Goal: Information Seeking & Learning: Learn about a topic

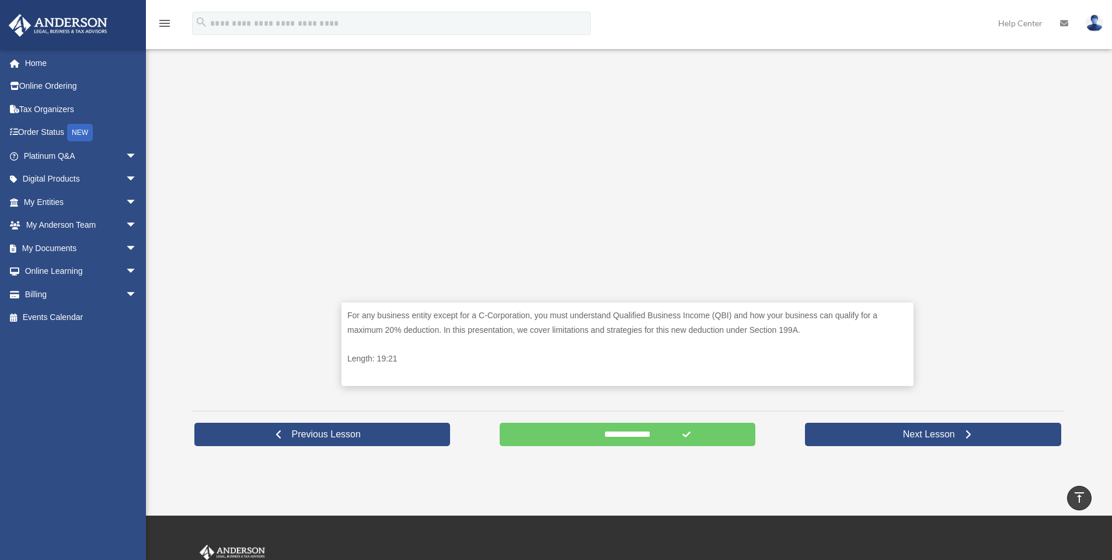
scroll to position [428, 0]
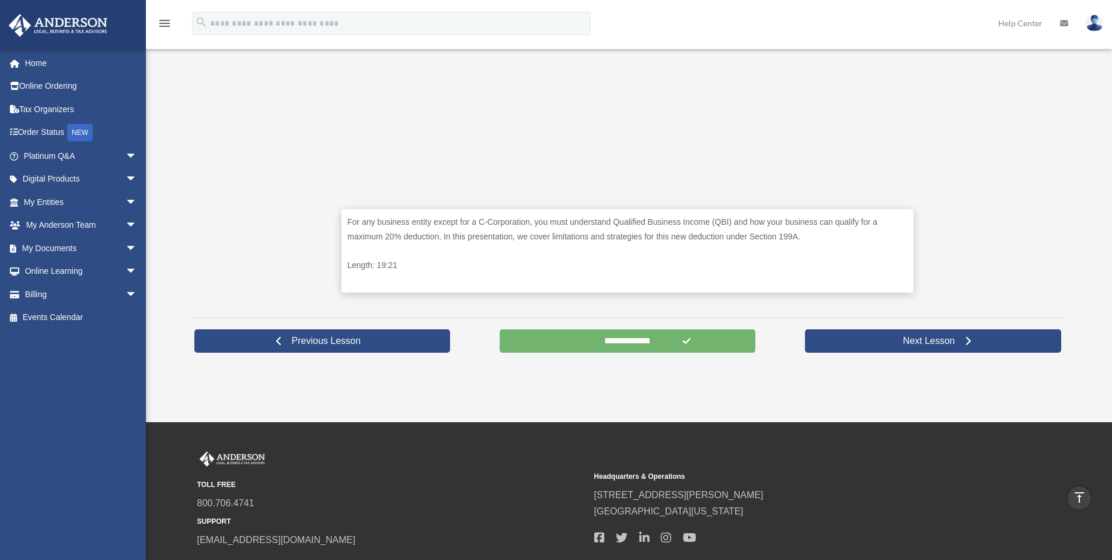
click at [605, 329] on input "**********" at bounding box center [627, 340] width 256 height 23
click at [602, 338] on input "**********" at bounding box center [627, 340] width 256 height 23
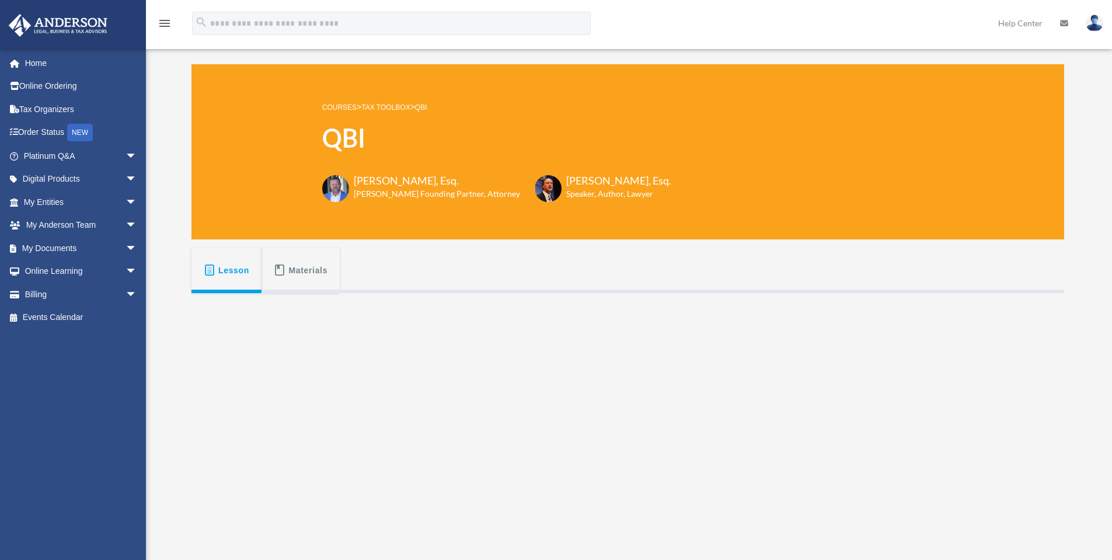
click at [392, 104] on link "Tax Toolbox" at bounding box center [385, 107] width 48 height 8
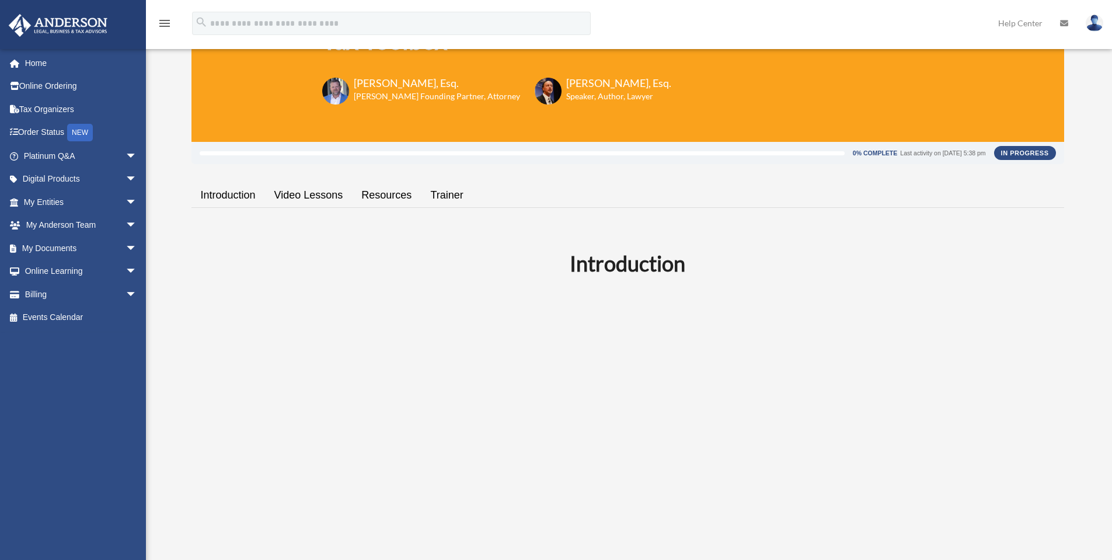
click at [285, 193] on link "Video Lessons" at bounding box center [309, 195] width 88 height 33
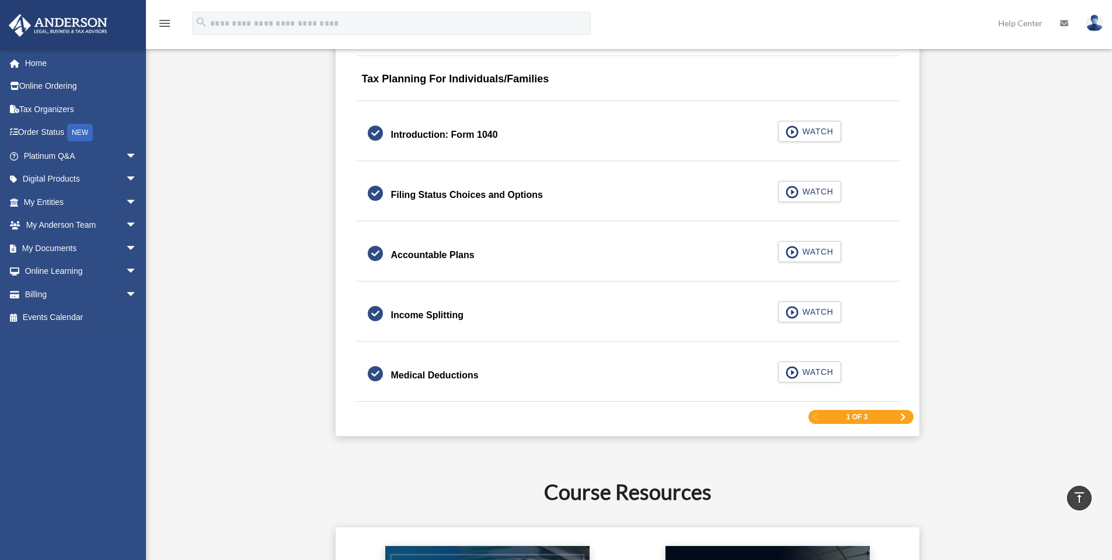
scroll to position [1690, 0]
click at [897, 413] on div "1 of 3" at bounding box center [860, 416] width 105 height 15
click at [899, 414] on span "Next Page" at bounding box center [902, 416] width 7 height 7
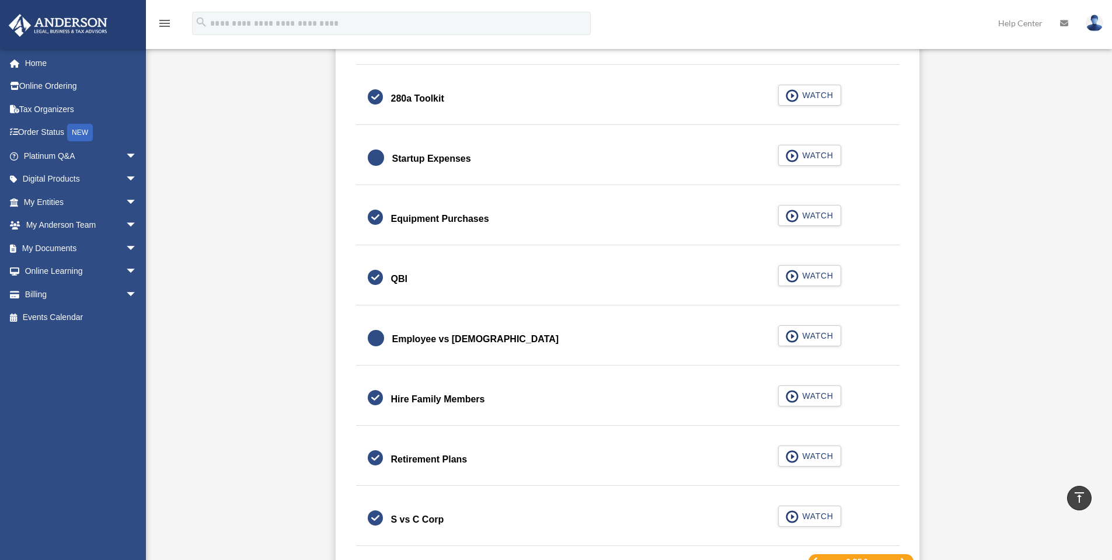
scroll to position [1556, 0]
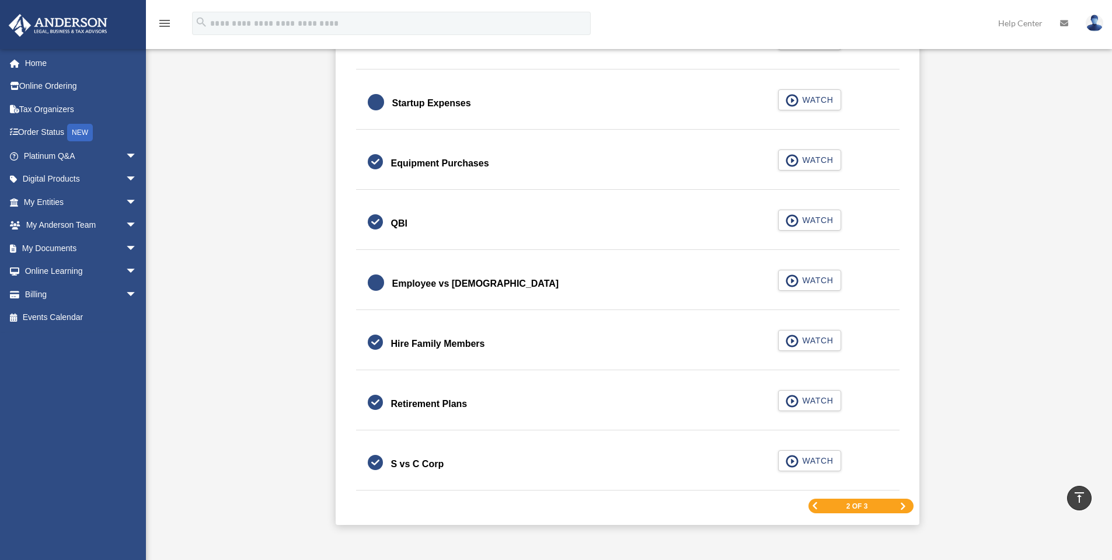
click at [901, 510] on div "2 of 3" at bounding box center [860, 505] width 105 height 15
click at [902, 508] on span "Next Page" at bounding box center [902, 505] width 7 height 7
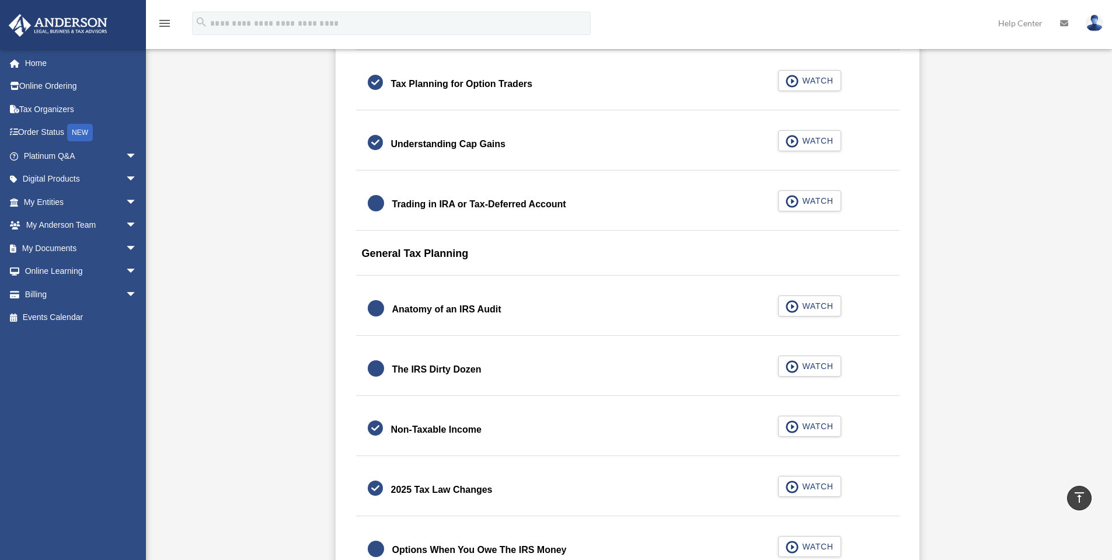
scroll to position [1225, 0]
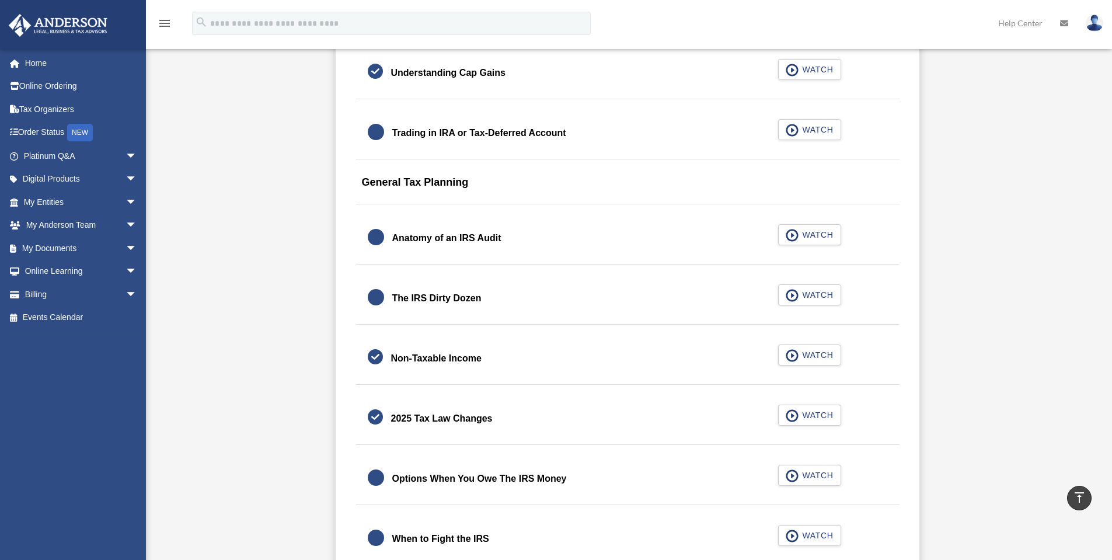
click at [424, 295] on div "The IRS Dirty Dozen" at bounding box center [436, 298] width 89 height 16
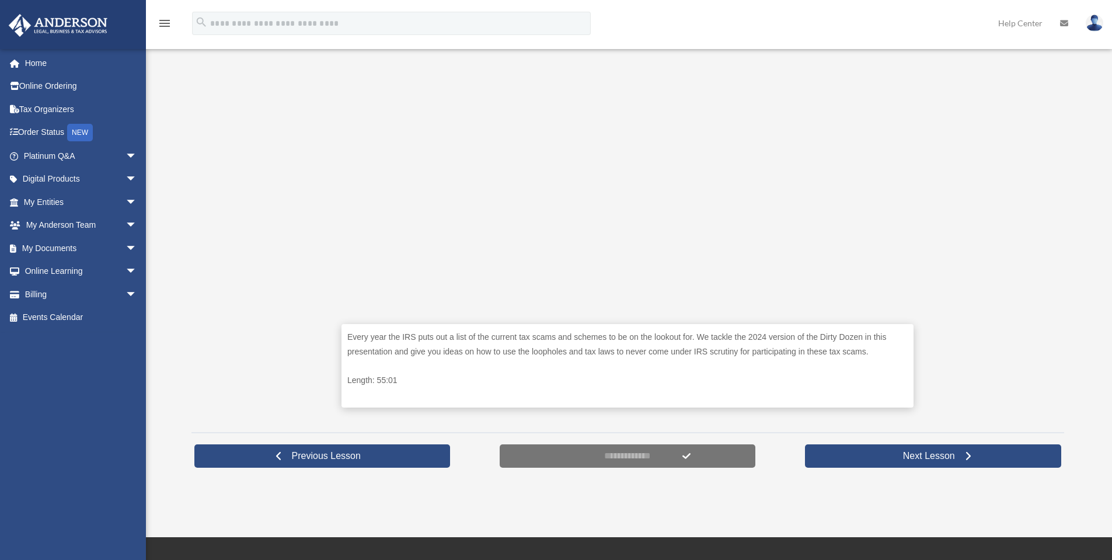
scroll to position [350, 0]
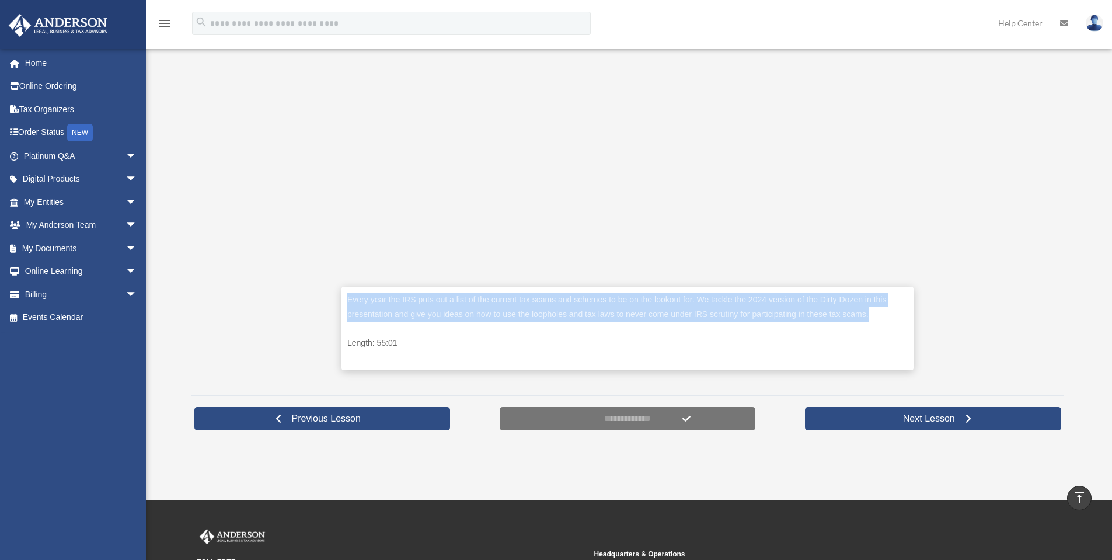
drag, startPoint x: 474, startPoint y: 299, endPoint x: 893, endPoint y: 310, distance: 419.1
click at [893, 310] on p "Every year the IRS puts out a list of the current tax scams and schemes to be o…" at bounding box center [627, 306] width 560 height 29
click at [841, 312] on p "Every year the IRS puts out a list of the current tax scams and schemes to be o…" at bounding box center [627, 306] width 560 height 29
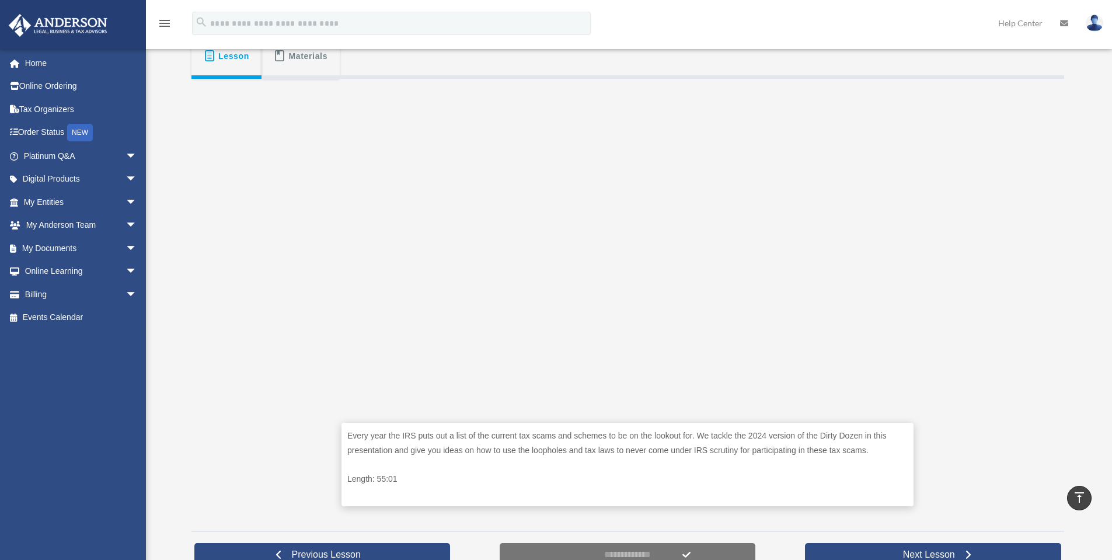
scroll to position [233, 0]
